Goal: Transaction & Acquisition: Purchase product/service

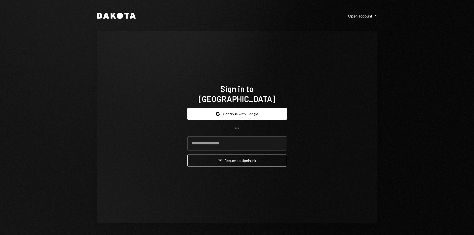
type input "**********"
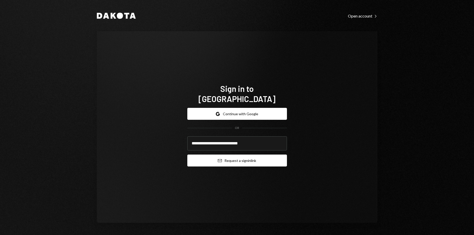
click at [243, 156] on button "Email Request a sign in link" at bounding box center [237, 161] width 100 height 12
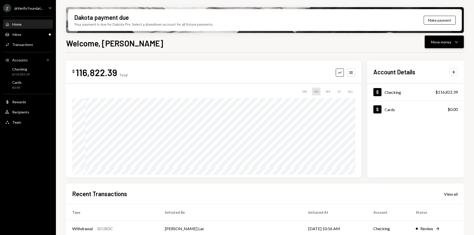
click at [424, 46] on div "Welcome, Harrison Move money Caret Down" at bounding box center [265, 42] width 398 height 11
click at [427, 44] on button "Move money Caret Down" at bounding box center [443, 42] width 39 height 13
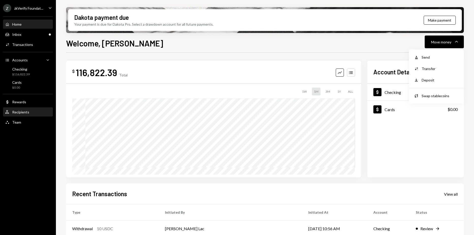
click at [13, 112] on div "Recipients" at bounding box center [20, 112] width 17 height 4
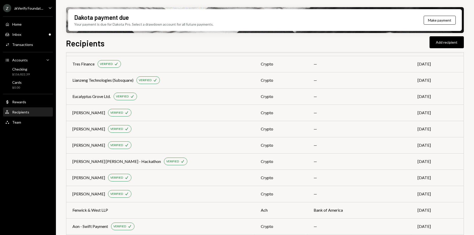
scroll to position [1196, 0]
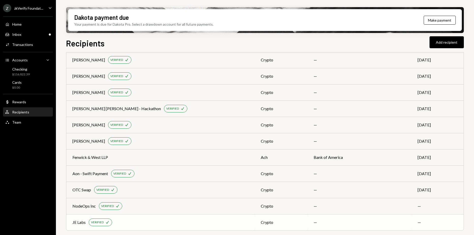
click at [451, 222] on td "—" at bounding box center [437, 222] width 52 height 16
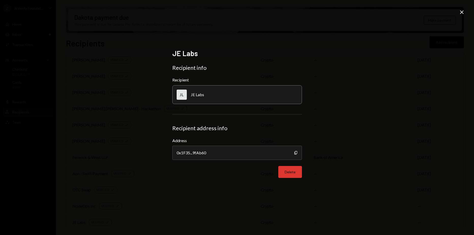
click at [296, 169] on button "Delete" at bounding box center [290, 172] width 24 height 12
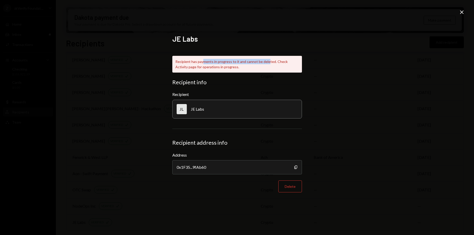
drag, startPoint x: 207, startPoint y: 61, endPoint x: 265, endPoint y: 61, distance: 58.2
click at [265, 61] on div "Recipient has payments in progress to it and cannot be deleted. Check Activity …" at bounding box center [237, 64] width 130 height 17
drag, startPoint x: 265, startPoint y: 61, endPoint x: 315, endPoint y: 76, distance: 52.0
click at [315, 76] on div "JE Labs Recipient has payments in progress to it and cannot be deleted. Check A…" at bounding box center [237, 117] width 474 height 235
click at [286, 185] on button "Delete" at bounding box center [290, 187] width 24 height 12
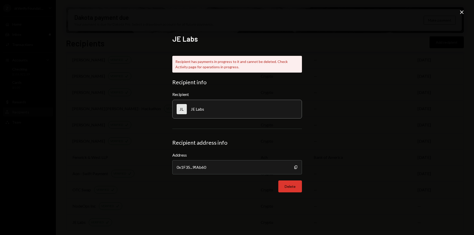
click at [297, 192] on button "Delete" at bounding box center [290, 187] width 24 height 12
click at [461, 11] on icon at bounding box center [462, 12] width 4 height 4
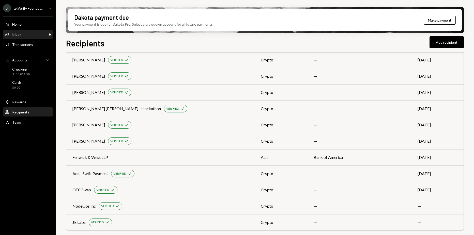
click at [21, 36] on div "Inbox Inbox" at bounding box center [28, 34] width 46 height 5
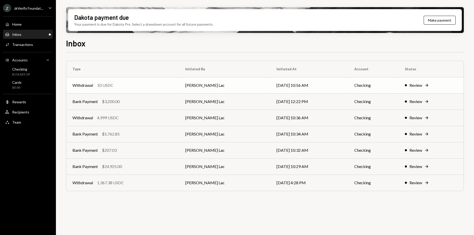
click at [190, 86] on td "[PERSON_NAME] Lac" at bounding box center [224, 85] width 91 height 16
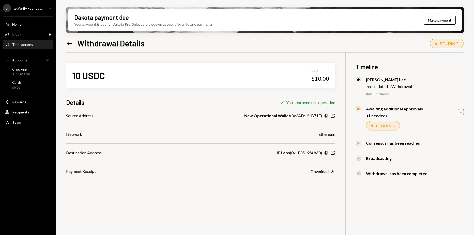
click at [461, 112] on icon "Caret Down" at bounding box center [461, 112] width 6 height 6
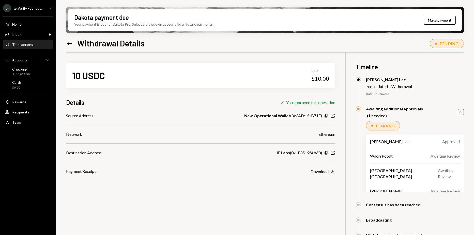
scroll to position [41, 0]
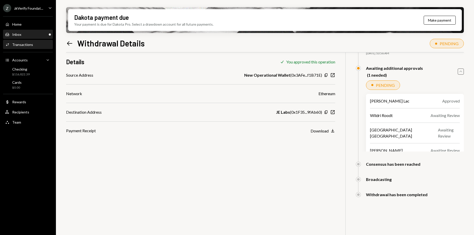
click at [31, 35] on div "Inbox Inbox" at bounding box center [28, 34] width 46 height 5
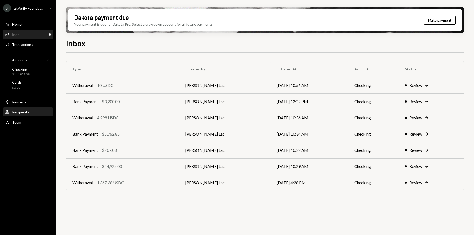
click at [34, 108] on div "User Recipients" at bounding box center [28, 112] width 46 height 9
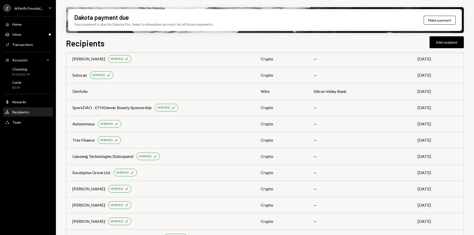
scroll to position [1196, 0]
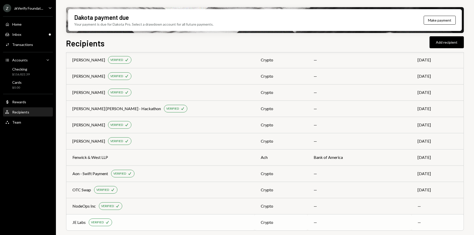
click at [162, 217] on td "JE Labs VERIFIED Check" at bounding box center [160, 222] width 188 height 16
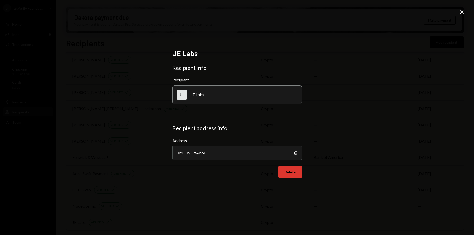
click at [284, 170] on button "Delete" at bounding box center [290, 172] width 24 height 12
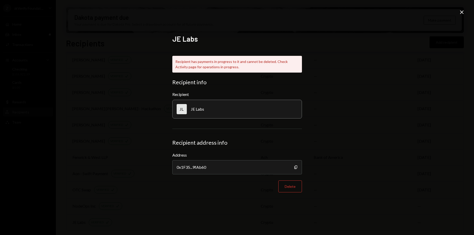
click at [341, 72] on div "JE Labs Recipient has payments in progress to it and cannot be deleted. Check A…" at bounding box center [237, 117] width 474 height 235
click at [460, 13] on icon "Close" at bounding box center [461, 12] width 6 height 6
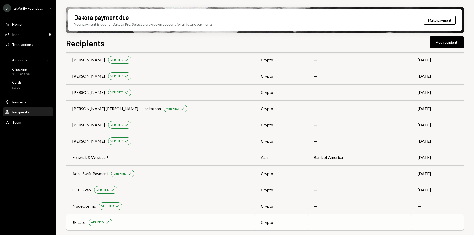
click at [194, 219] on div "JE Labs VERIFIED Check" at bounding box center [160, 223] width 176 height 8
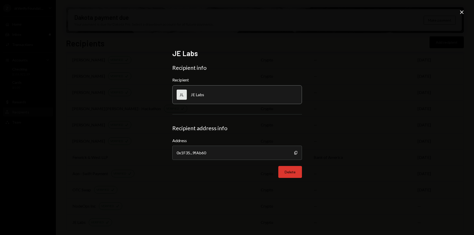
click at [290, 172] on button "Delete" at bounding box center [290, 172] width 24 height 12
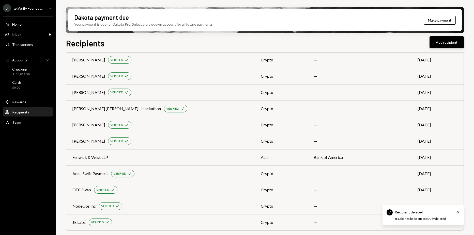
click at [446, 42] on button "Add recipient" at bounding box center [446, 42] width 34 height 12
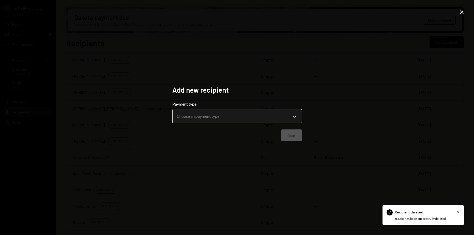
click at [214, 115] on body "Check Recipient deleted Cross JE Labs has been successfully deleted Z zkVerify …" at bounding box center [237, 117] width 474 height 235
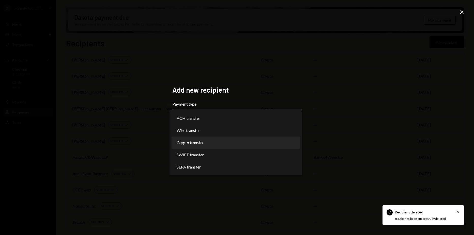
select select "******"
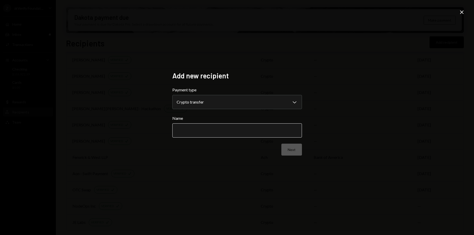
click at [200, 124] on input "Name" at bounding box center [237, 130] width 130 height 14
type input "*******"
drag, startPoint x: 298, startPoint y: 149, endPoint x: 302, endPoint y: 148, distance: 4.1
click at [299, 149] on button "Next" at bounding box center [291, 150] width 21 height 12
drag, startPoint x: 265, startPoint y: 129, endPoint x: 262, endPoint y: 124, distance: 5.5
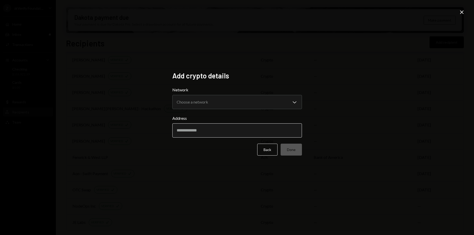
click at [265, 129] on input "Address" at bounding box center [237, 130] width 130 height 14
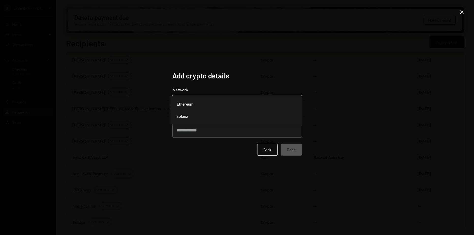
click at [236, 103] on body "Z zkVerify Foundat... Caret Down Home Home Inbox Inbox Activities Transactions …" at bounding box center [237, 117] width 474 height 235
select select "**********"
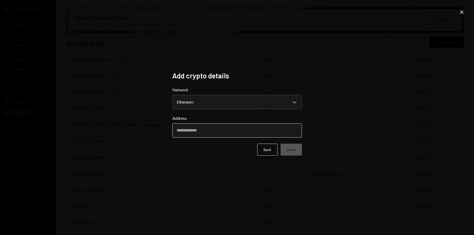
click at [209, 132] on input "Address" at bounding box center [237, 130] width 130 height 14
paste input "**********"
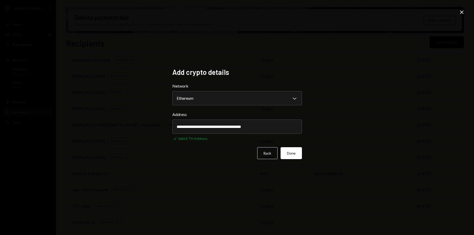
type input "**********"
drag, startPoint x: 367, startPoint y: 135, endPoint x: 309, endPoint y: 153, distance: 60.7
click at [366, 135] on div "**********" at bounding box center [237, 117] width 474 height 235
click at [291, 149] on button "Done" at bounding box center [290, 153] width 21 height 12
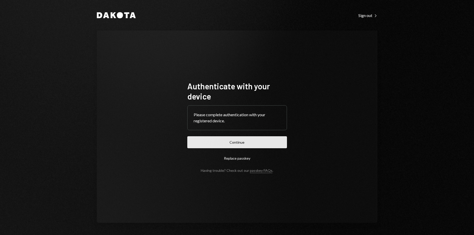
click at [247, 145] on button "Continue" at bounding box center [237, 142] width 100 height 12
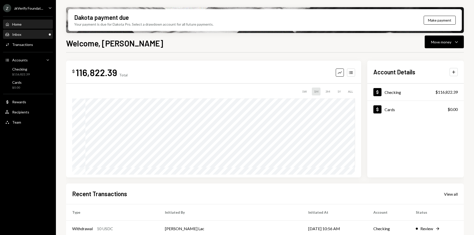
click at [23, 36] on div "Inbox Inbox" at bounding box center [28, 34] width 46 height 5
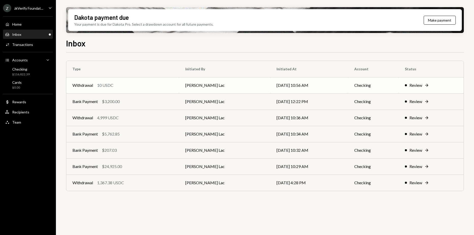
click at [179, 80] on td "Withdrawal 10 USDC" at bounding box center [122, 85] width 113 height 16
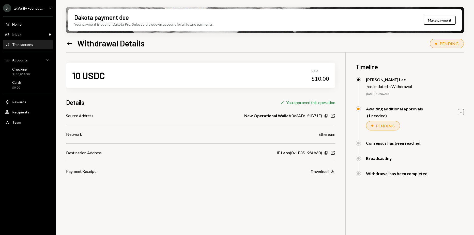
click at [459, 115] on icon "Caret Down" at bounding box center [461, 112] width 6 height 6
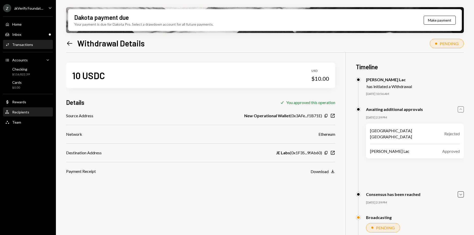
click at [15, 113] on div "Recipients" at bounding box center [20, 112] width 17 height 4
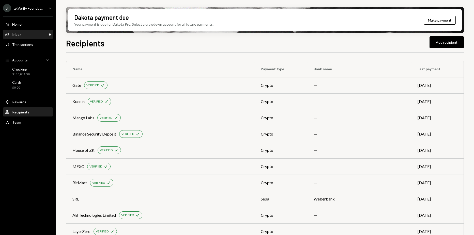
click at [41, 35] on div "Inbox Inbox" at bounding box center [28, 34] width 46 height 5
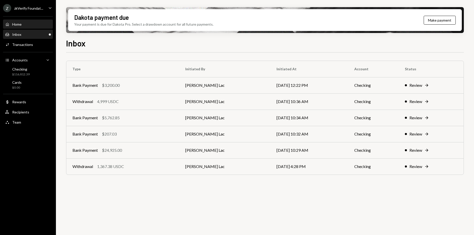
click at [21, 23] on div "Home" at bounding box center [16, 24] width 9 height 4
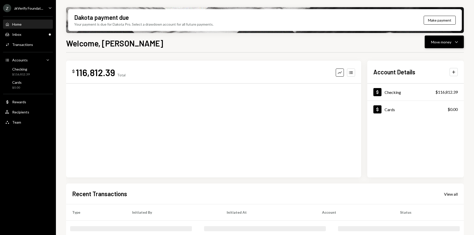
click at [449, 45] on button "Move money Caret Down" at bounding box center [443, 42] width 39 height 13
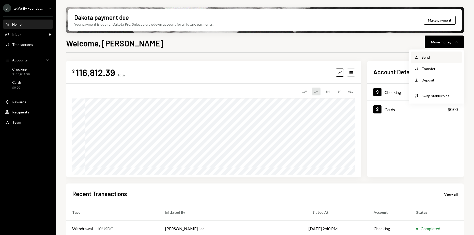
click at [436, 56] on div "Send" at bounding box center [439, 57] width 37 height 5
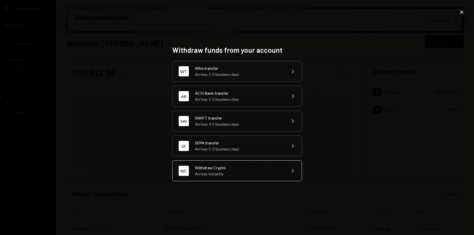
click at [224, 167] on div "Withdraw Crypto" at bounding box center [239, 168] width 88 height 6
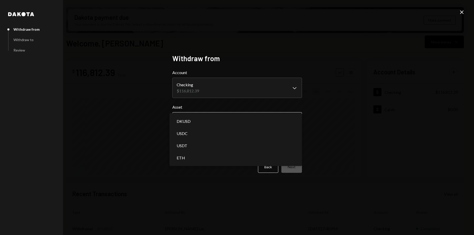
click at [215, 117] on body "Z zkVerify Foundat... Caret Down Home Home Inbox Inbox Activities Transactions …" at bounding box center [237, 117] width 474 height 235
select select "****"
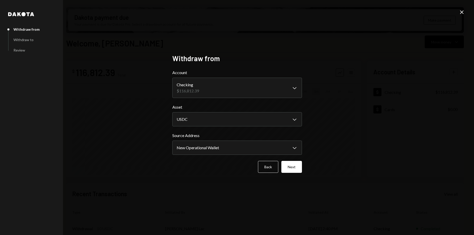
click at [209, 152] on body "Z zkVerify Foundat... Caret Down Home Home Inbox Inbox Activities Transactions …" at bounding box center [237, 117] width 474 height 235
click at [292, 165] on button "Next" at bounding box center [291, 167] width 21 height 12
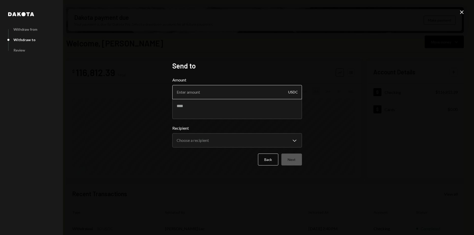
click at [222, 92] on input "Amount" at bounding box center [237, 92] width 130 height 14
type input "19990"
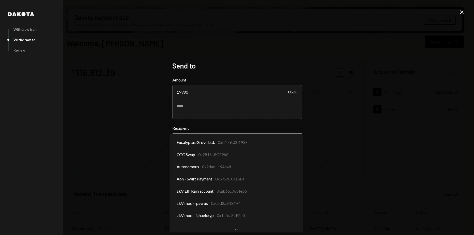
click at [198, 140] on body "Z zkVerify Foundat... Caret Down Home Home Inbox Inbox Activities Transactions …" at bounding box center [237, 117] width 474 height 235
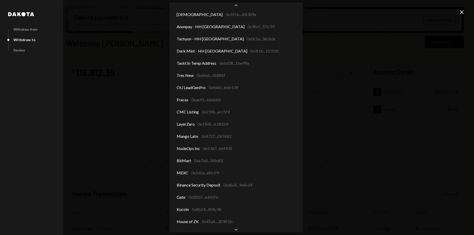
scroll to position [633, 0]
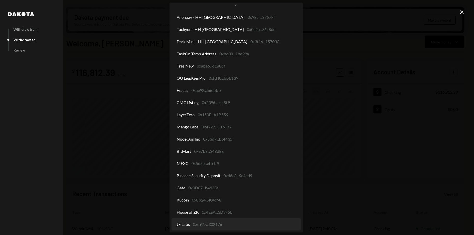
select select "**********"
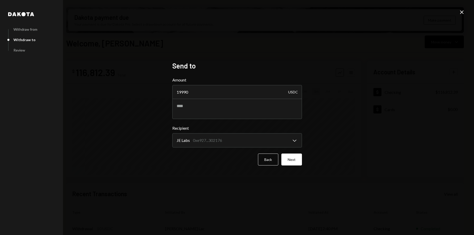
click at [295, 153] on form "**********" at bounding box center [237, 121] width 130 height 89
click at [295, 157] on button "Next" at bounding box center [291, 160] width 21 height 12
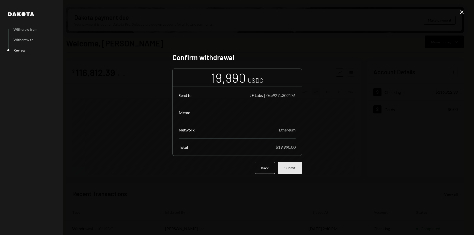
click at [293, 166] on button "Submit" at bounding box center [290, 168] width 24 height 12
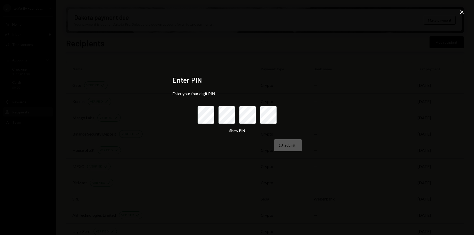
scroll to position [1180, 0]
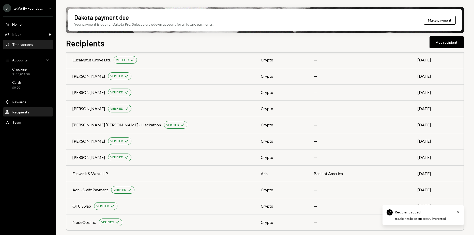
click at [30, 41] on div "Activities Transactions" at bounding box center [28, 44] width 46 height 9
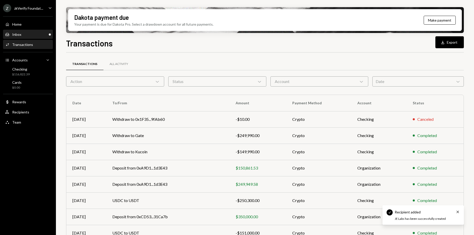
click at [24, 30] on link "Inbox Inbox" at bounding box center [28, 34] width 50 height 9
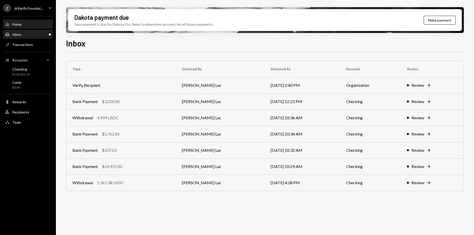
click at [28, 27] on div "Home Home" at bounding box center [28, 24] width 46 height 9
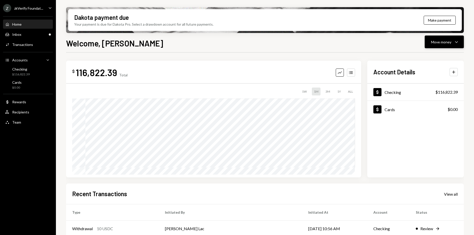
click at [450, 43] on div "Move money" at bounding box center [441, 41] width 20 height 5
click at [426, 53] on div "Withdraw Send" at bounding box center [436, 57] width 51 height 11
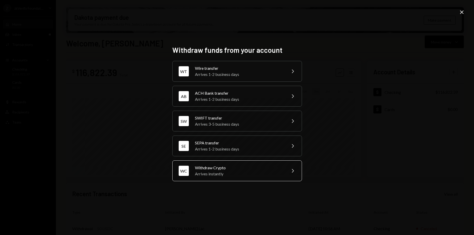
click at [241, 171] on div "Arrives instantly" at bounding box center [239, 174] width 88 height 6
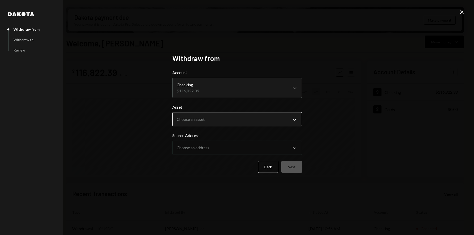
click at [228, 118] on body "Z zkVerify Foundat... Caret Down Home Home Inbox Inbox Activities Transactions …" at bounding box center [237, 117] width 474 height 235
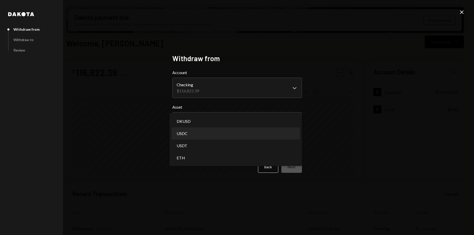
select select "****"
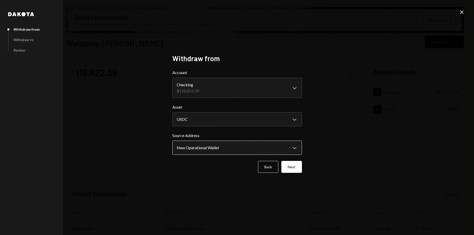
click at [215, 145] on body "Z zkVerify Foundat... Caret Down Home Home Inbox Inbox Activities Transactions …" at bounding box center [237, 117] width 474 height 235
click at [347, 168] on div "**********" at bounding box center [237, 117] width 474 height 235
click at [293, 164] on button "Next" at bounding box center [291, 167] width 21 height 12
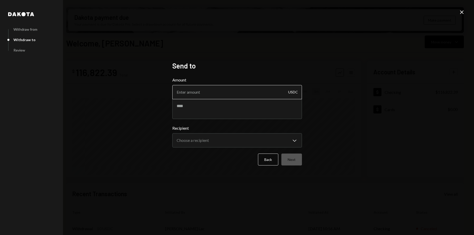
click at [226, 89] on input "Amount" at bounding box center [237, 92] width 130 height 14
type input "10"
click at [221, 141] on body "Z zkVerify Foundat... Caret Down Home Home Inbox Inbox Activities Transactions …" at bounding box center [237, 117] width 474 height 235
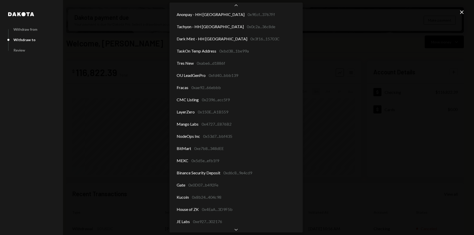
scroll to position [633, 0]
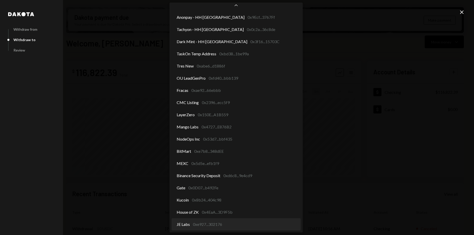
select select "**********"
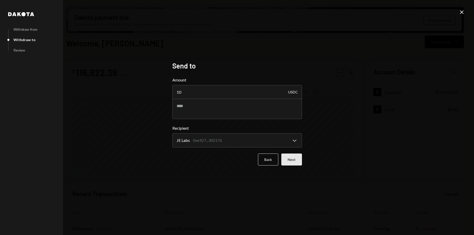
click at [292, 156] on button "Next" at bounding box center [291, 160] width 21 height 12
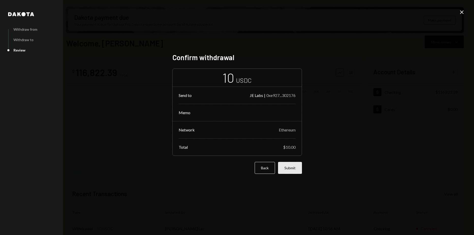
click at [295, 166] on button "Submit" at bounding box center [290, 168] width 24 height 12
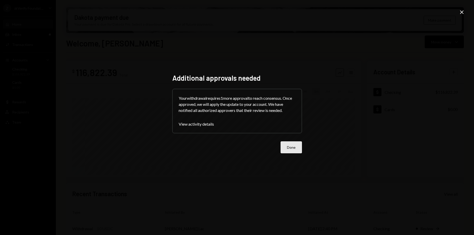
click at [291, 149] on button "Done" at bounding box center [290, 147] width 21 height 12
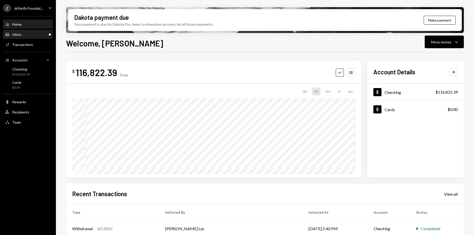
click at [26, 35] on div "Inbox Inbox" at bounding box center [28, 34] width 46 height 5
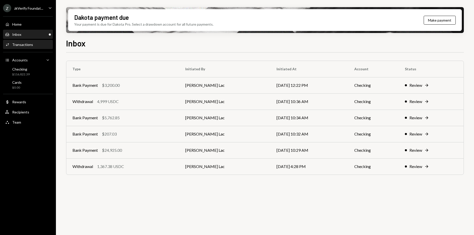
click at [30, 43] on div "Transactions" at bounding box center [22, 44] width 21 height 4
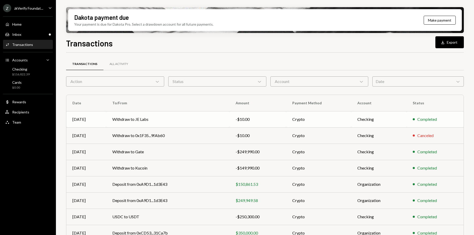
click at [159, 118] on td "Withdraw to JE Labs" at bounding box center [167, 119] width 123 height 16
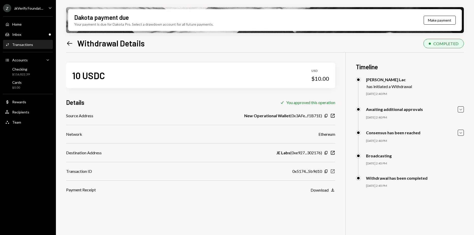
click at [331, 172] on icon "New Window" at bounding box center [332, 171] width 5 height 5
click at [196, 102] on div "Details Check You approved this operation" at bounding box center [200, 102] width 269 height 8
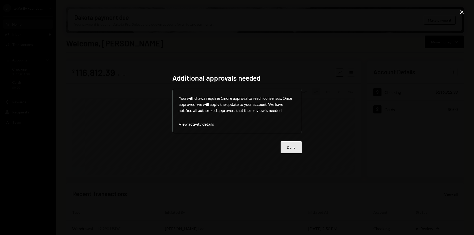
click at [293, 145] on button "Done" at bounding box center [290, 147] width 21 height 12
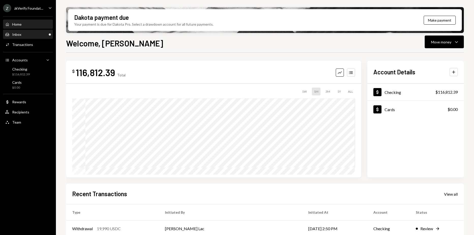
click at [25, 37] on div "Inbox Inbox" at bounding box center [28, 34] width 46 height 9
